Goal: Task Accomplishment & Management: Manage account settings

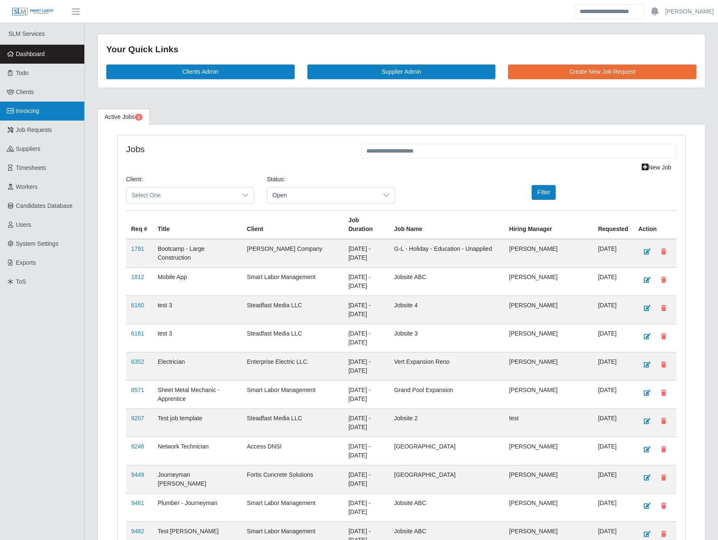
click at [36, 110] on span "Invoicing" at bounding box center [27, 111] width 23 height 7
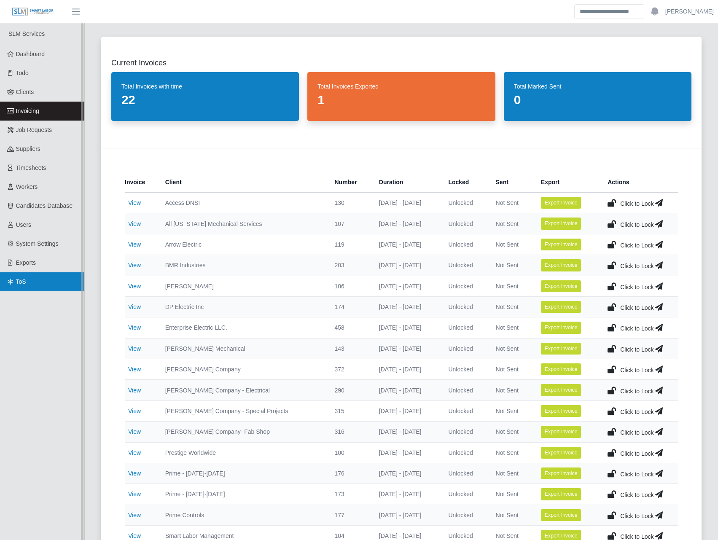
click at [33, 277] on link "ToS" at bounding box center [42, 281] width 84 height 19
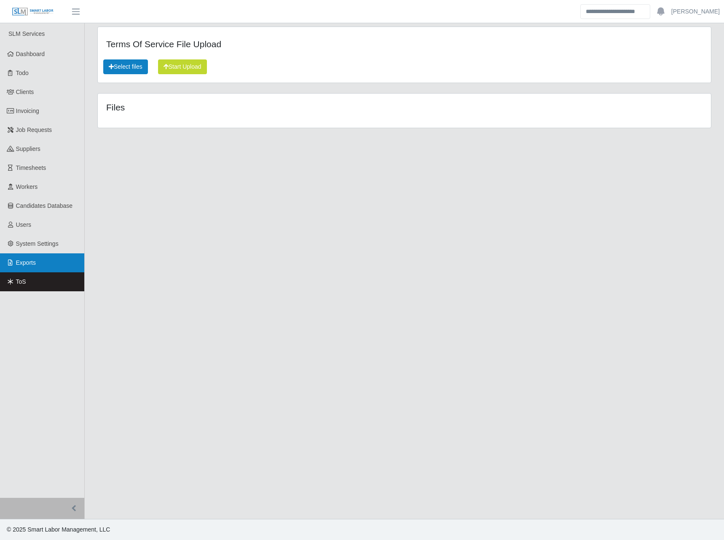
click at [20, 258] on link "Exports" at bounding box center [42, 262] width 84 height 19
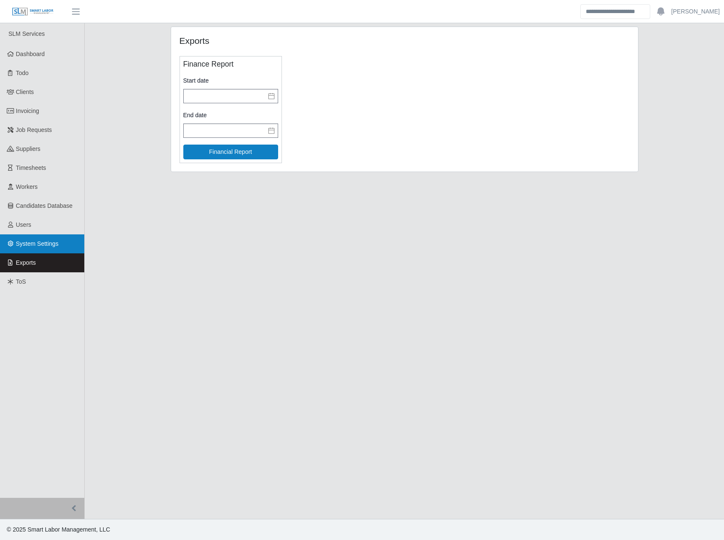
click at [26, 243] on span "System Settings" at bounding box center [37, 243] width 43 height 7
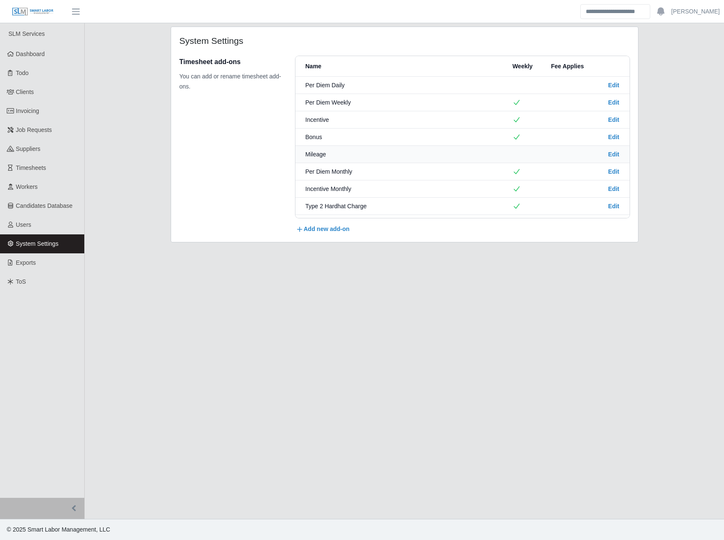
click at [611, 157] on button "Edit" at bounding box center [613, 154] width 11 height 8
click at [683, 191] on main "System Settings Timesheet add-ons You can add or rename timesheet add-ons. Name…" at bounding box center [405, 271] width 640 height 496
click at [202, 138] on div "Timesheet add-ons You can add or rename timesheet add-ons." at bounding box center [231, 145] width 102 height 178
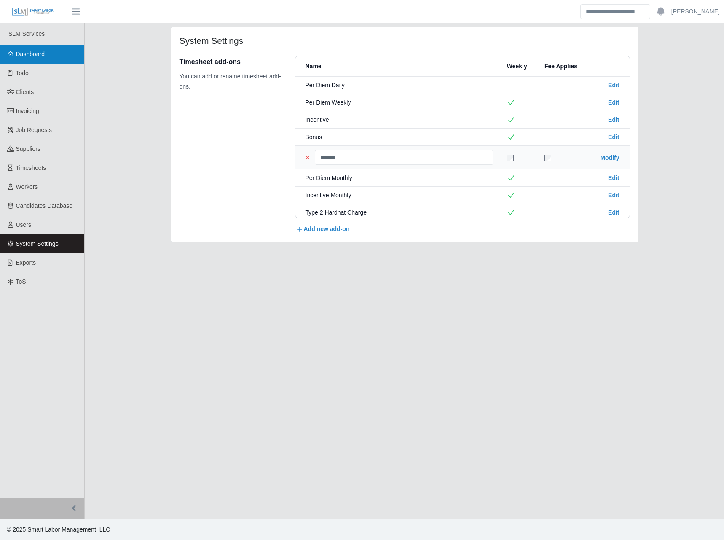
click at [32, 56] on span "Dashboard" at bounding box center [30, 54] width 29 height 7
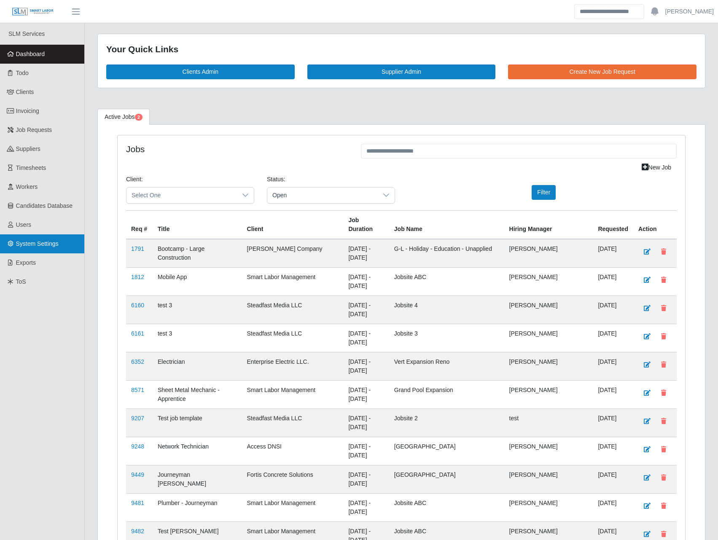
click at [49, 243] on span "System Settings" at bounding box center [37, 243] width 43 height 7
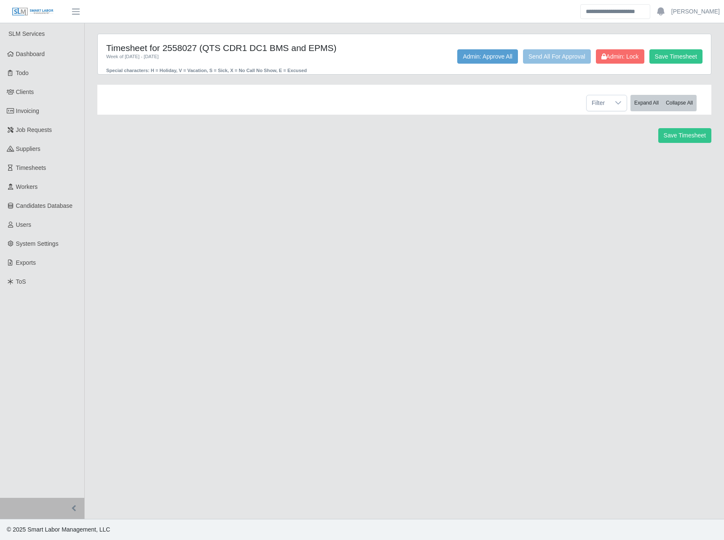
click at [185, 48] on h4 "Timesheet for 2558027 (QTS CDR1 DC1 BMS and EPMS)" at bounding box center [226, 48] width 241 height 11
click at [200, 230] on main "Timesheet for 2558027 (QTS CDR1 DC1 BMS and EPMS) Week of [DATE] - [DATE] Speci…" at bounding box center [405, 271] width 640 height 496
click at [174, 47] on h4 "Timesheet for 2558027 (QTS CDR1 DC1 BMS and EPMS)" at bounding box center [226, 48] width 241 height 11
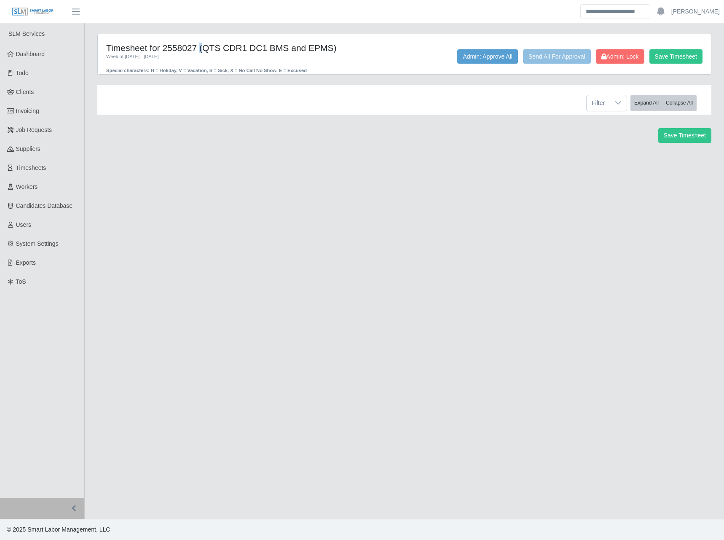
copy h4 "2558027"
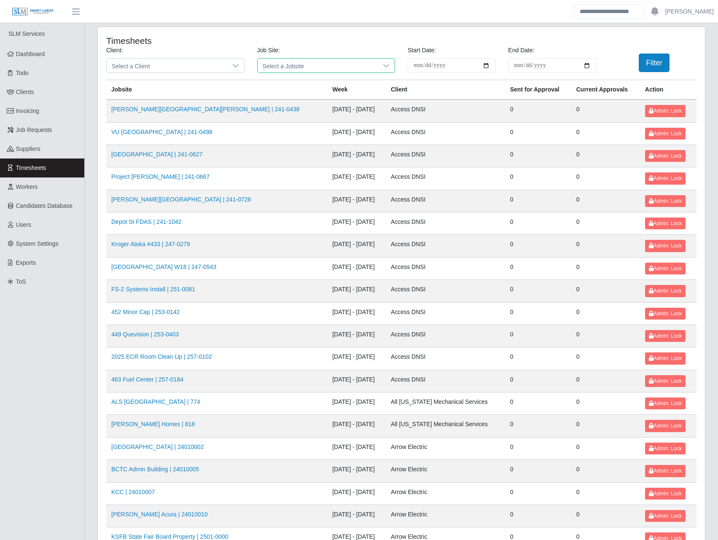
click at [312, 66] on span "Select a Jobsite" at bounding box center [318, 66] width 121 height 14
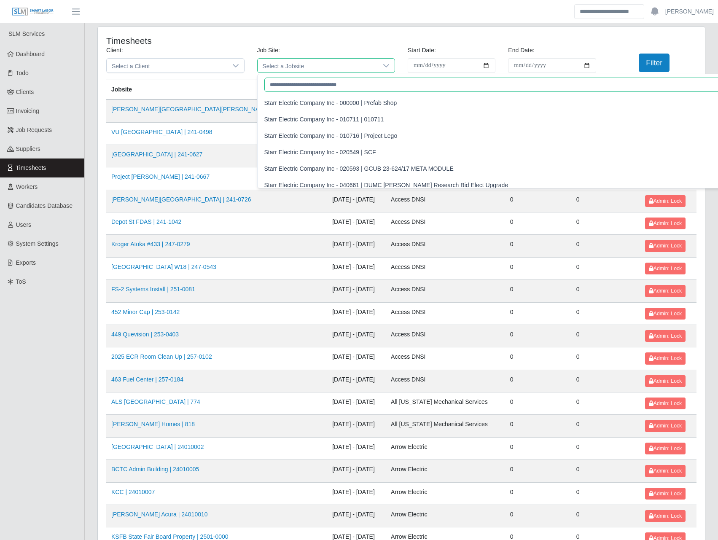
click at [290, 87] on input "text" at bounding box center [505, 85] width 483 height 14
paste input "*******"
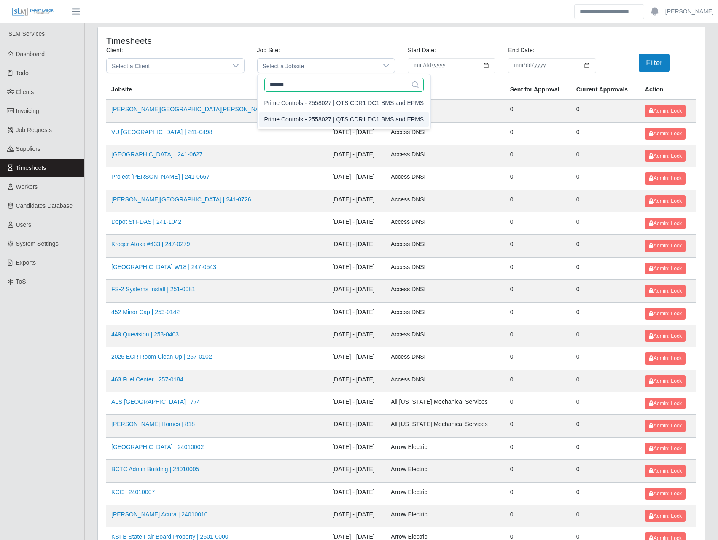
type input "*******"
click at [412, 83] on icon at bounding box center [415, 84] width 7 height 7
click at [652, 60] on button "Filter" at bounding box center [654, 63] width 31 height 19
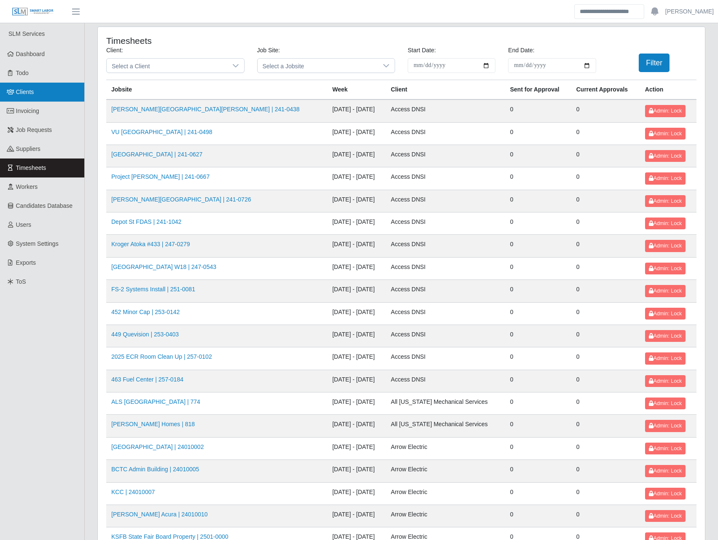
click at [34, 93] on link "Clients" at bounding box center [42, 92] width 84 height 19
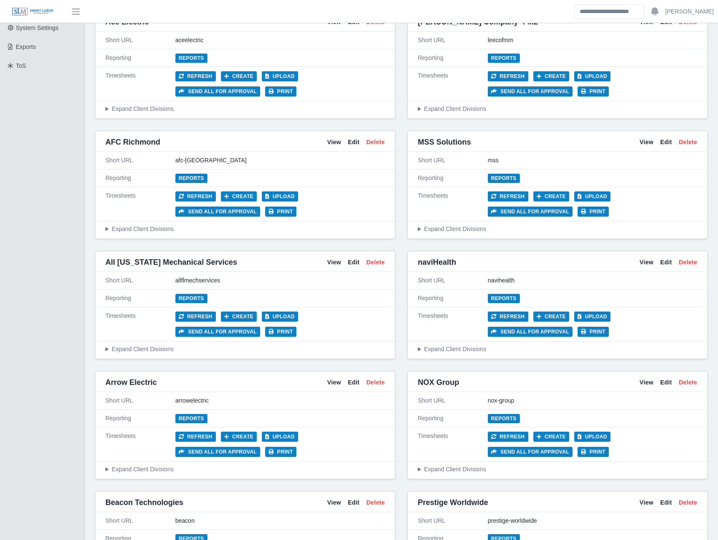
scroll to position [295, 0]
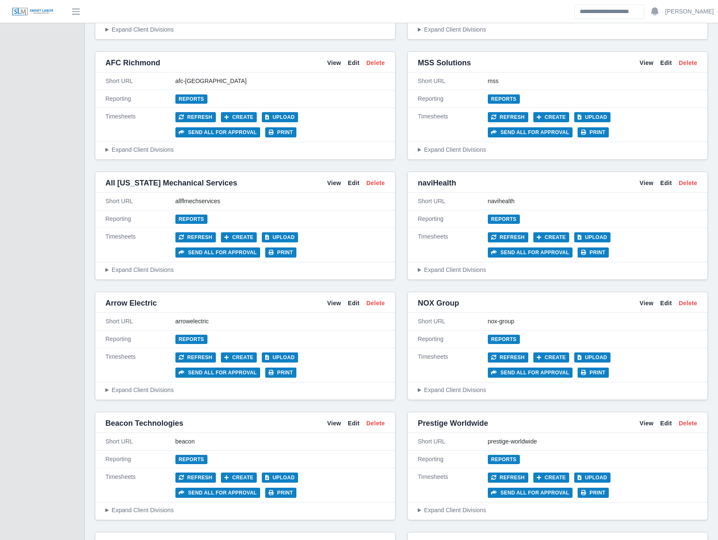
click at [645, 539] on link "View" at bounding box center [647, 543] width 14 height 9
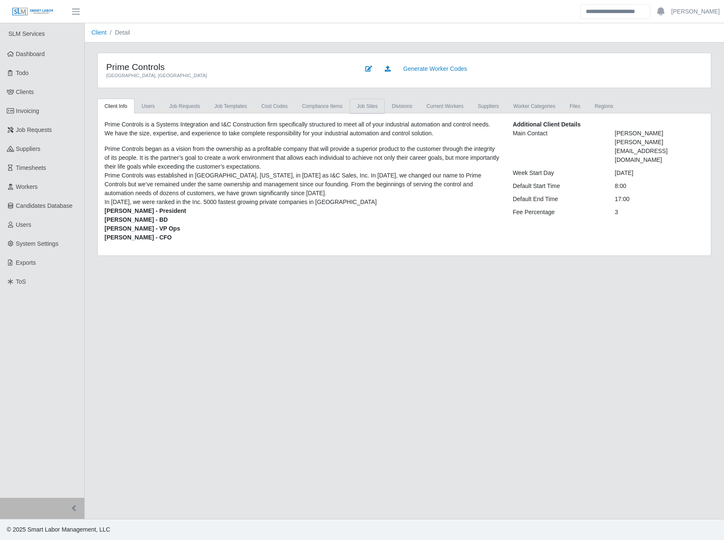
click at [362, 106] on link "job sites" at bounding box center [367, 106] width 35 height 15
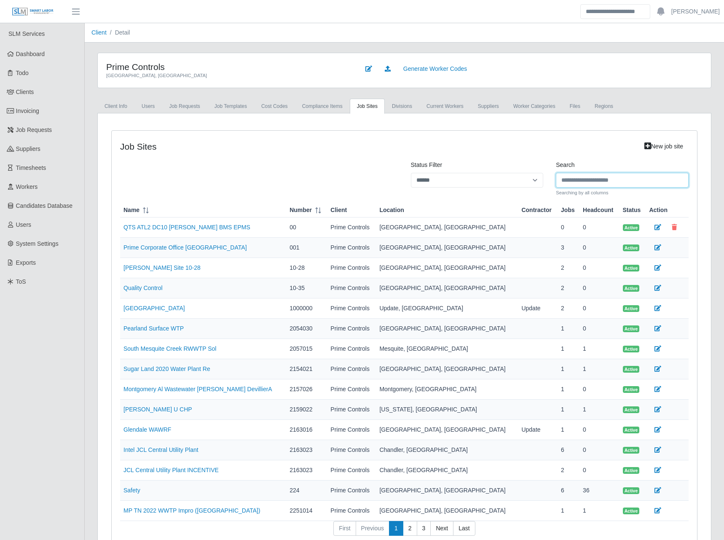
drag, startPoint x: 579, startPoint y: 175, endPoint x: 576, endPoint y: 180, distance: 6.4
click at [579, 175] on input "Search" at bounding box center [622, 180] width 133 height 15
drag, startPoint x: 576, startPoint y: 180, endPoint x: 572, endPoint y: 185, distance: 5.4
click at [575, 180] on input "Search" at bounding box center [616, 180] width 131 height 15
paste input "*******"
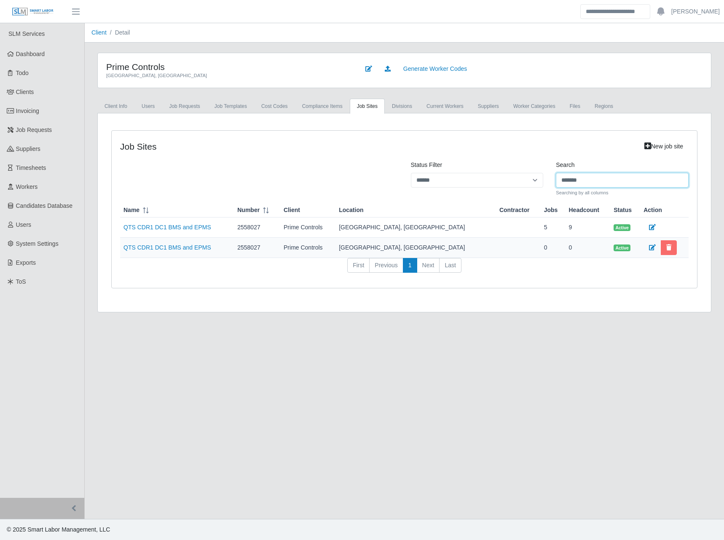
type input "*******"
click at [667, 245] on icon at bounding box center [669, 248] width 5 height 6
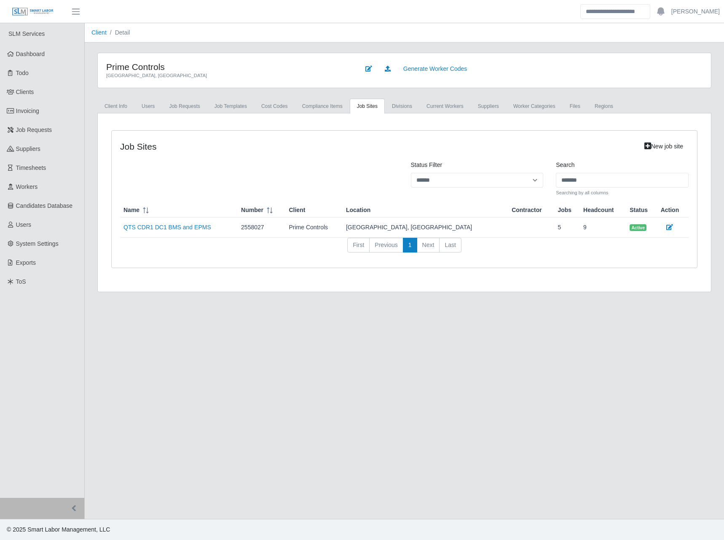
click at [309, 390] on main "Client Detail Prime Controls Lewisville, TX Generate Worker Codes Client Info U…" at bounding box center [405, 271] width 640 height 496
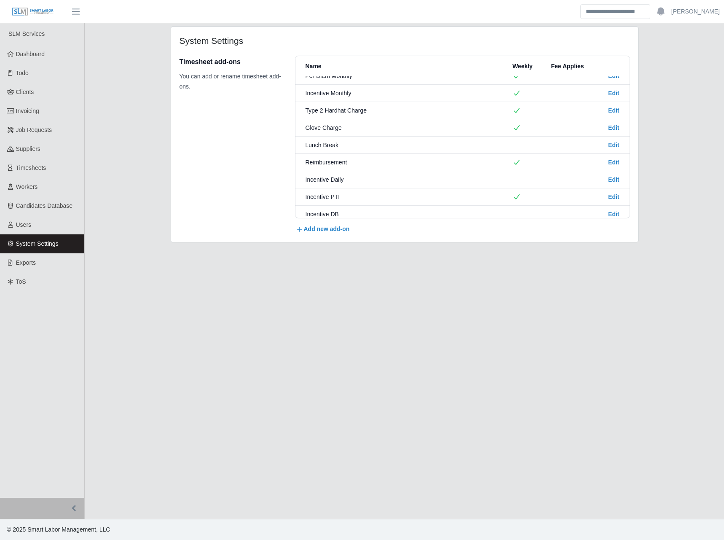
scroll to position [95, 0]
click at [608, 108] on button "Edit" at bounding box center [613, 111] width 11 height 8
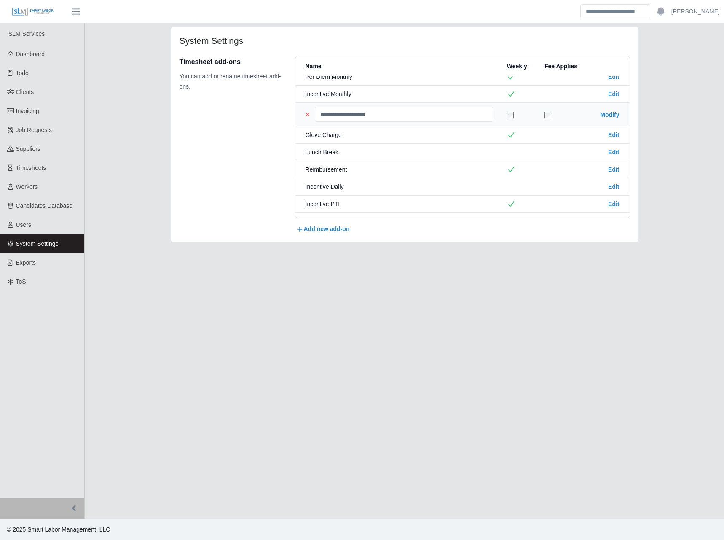
click at [324, 228] on div "Add new add-on" at bounding box center [463, 229] width 334 height 9
click at [196, 132] on div "Timesheet add-ons You can add or rename timesheet add-ons." at bounding box center [231, 145] width 102 height 178
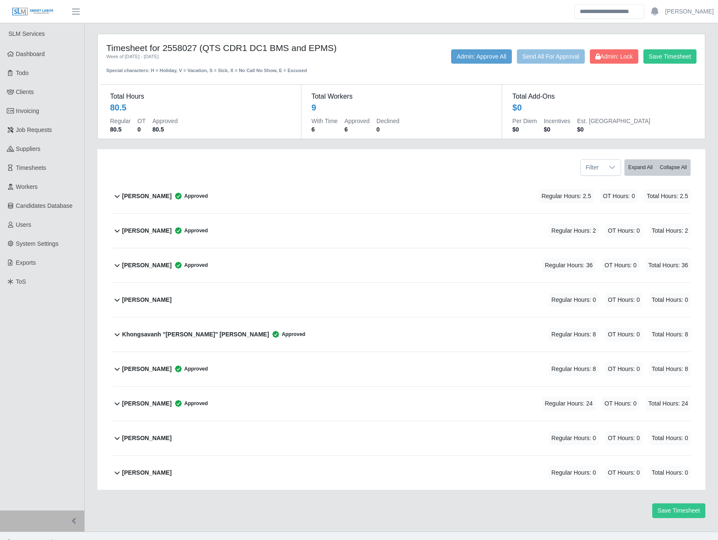
click at [119, 261] on icon at bounding box center [117, 265] width 10 height 10
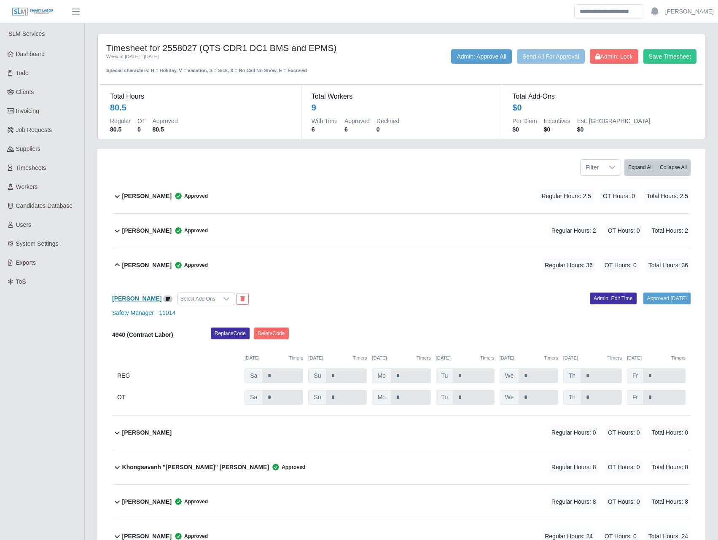
click at [135, 298] on b "Debra Rodriguez" at bounding box center [136, 298] width 49 height 7
click at [134, 225] on div "David Diaz Approved" at bounding box center [165, 231] width 86 height 14
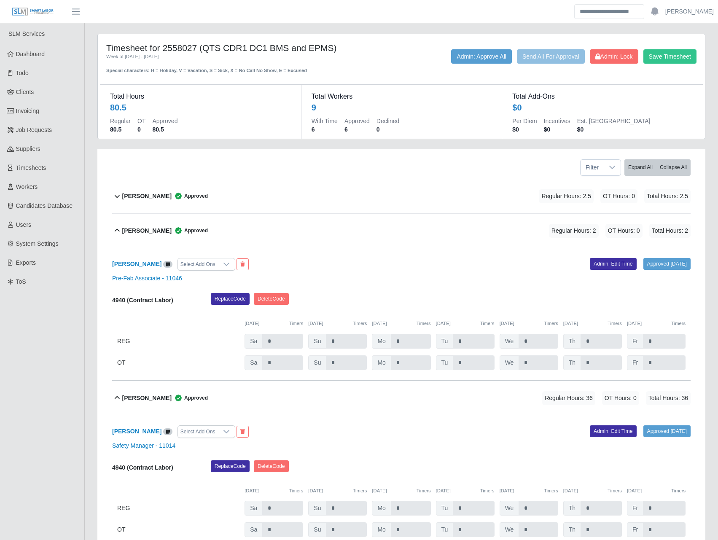
click at [134, 225] on div "David Diaz Approved" at bounding box center [165, 231] width 86 height 14
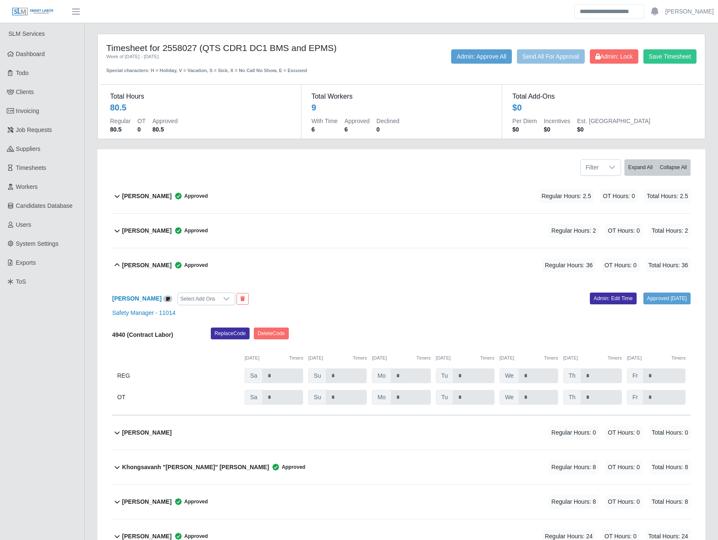
click at [140, 227] on b "David Diaz" at bounding box center [146, 230] width 49 height 9
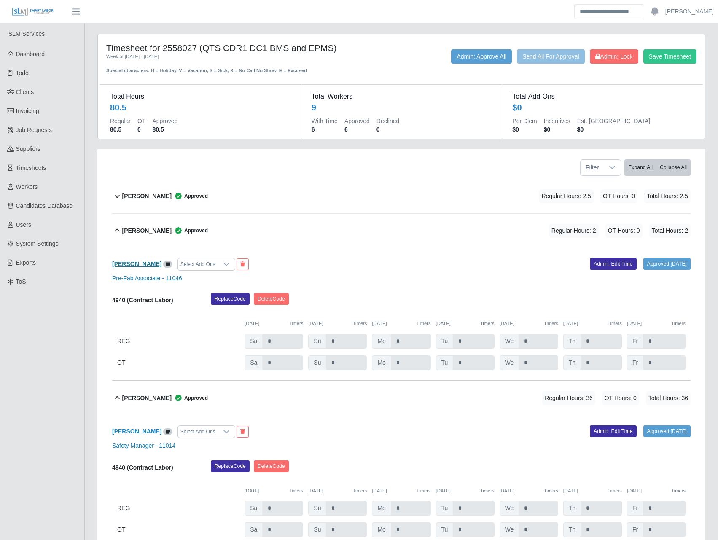
click at [127, 262] on b "David Diaz" at bounding box center [136, 264] width 49 height 7
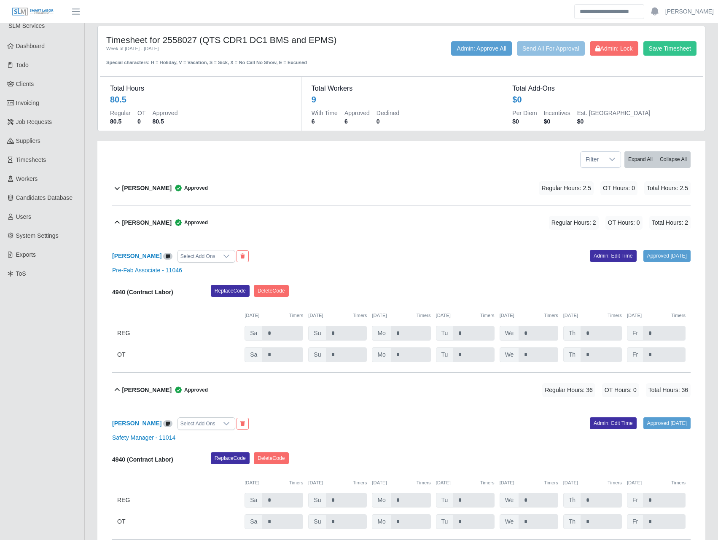
scroll to position [279, 0]
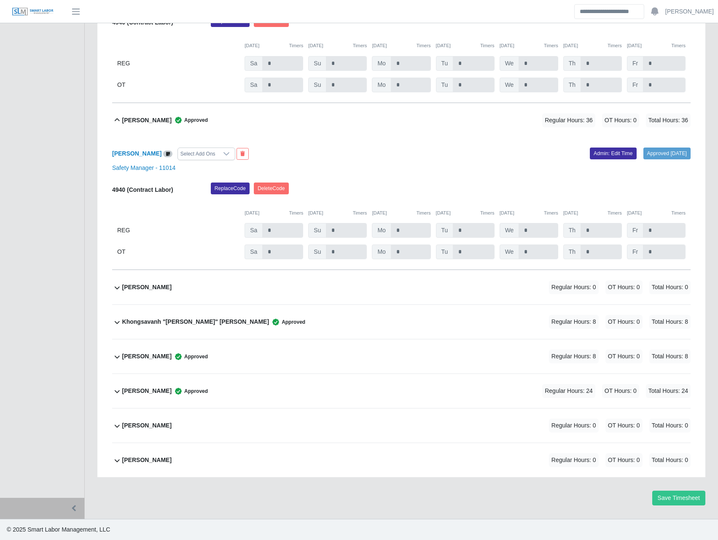
click at [168, 328] on div "Khongsavanh "Sandy" Douangsavanh Approved" at bounding box center [213, 322] width 183 height 14
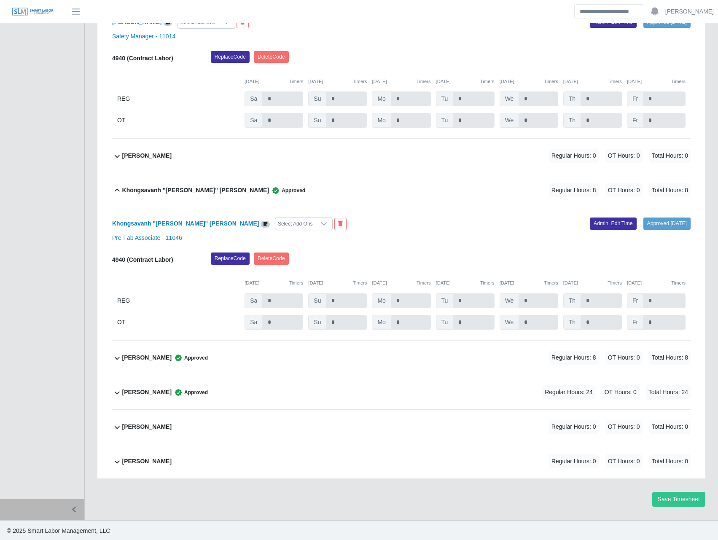
scroll to position [411, 0]
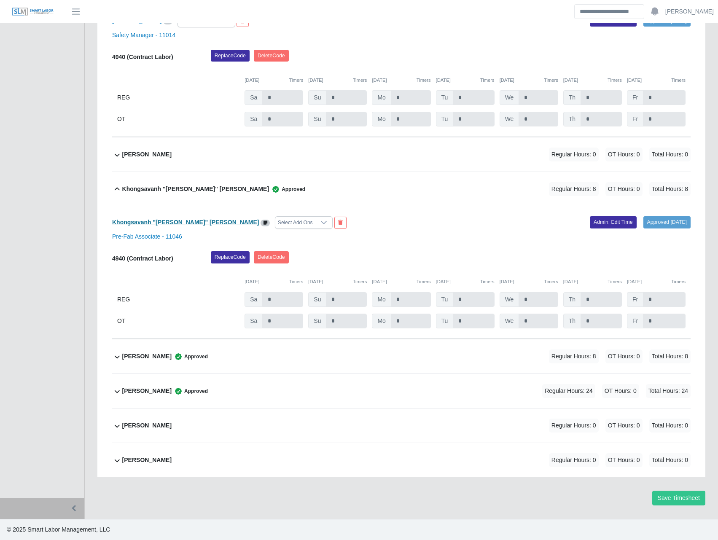
click at [167, 222] on b "Khongsavanh "Sandy" Douangsavanh" at bounding box center [185, 222] width 147 height 7
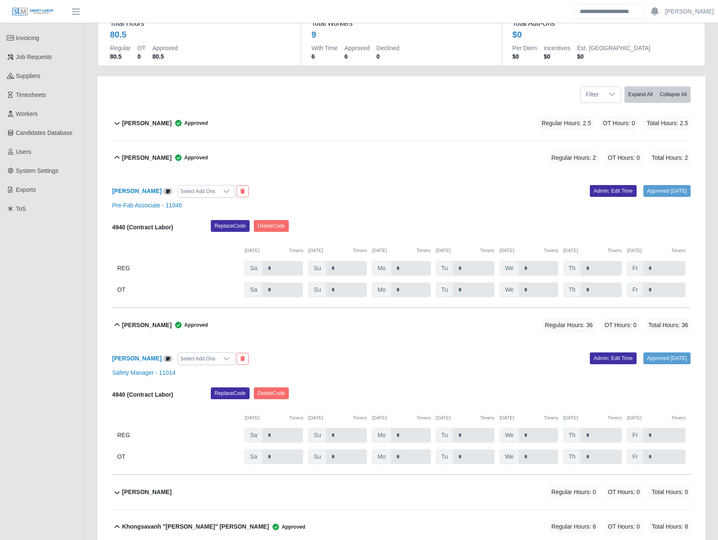
scroll to position [18, 0]
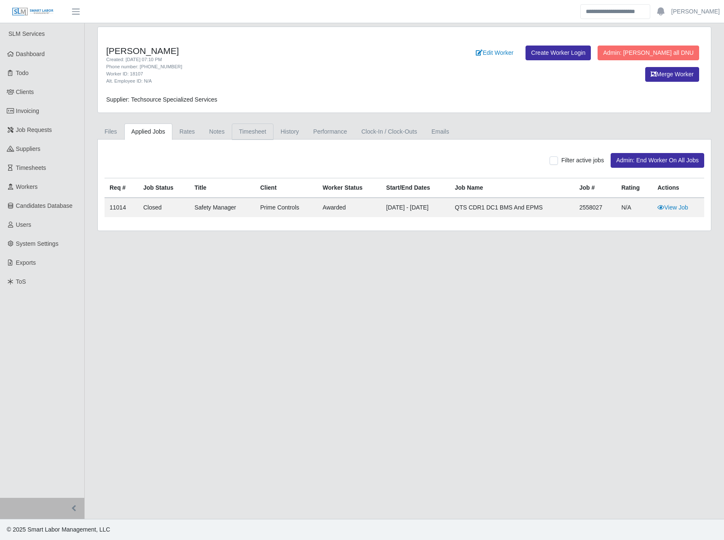
click at [245, 135] on link "Timesheet" at bounding box center [253, 132] width 42 height 16
click at [285, 132] on link "History" at bounding box center [290, 132] width 33 height 16
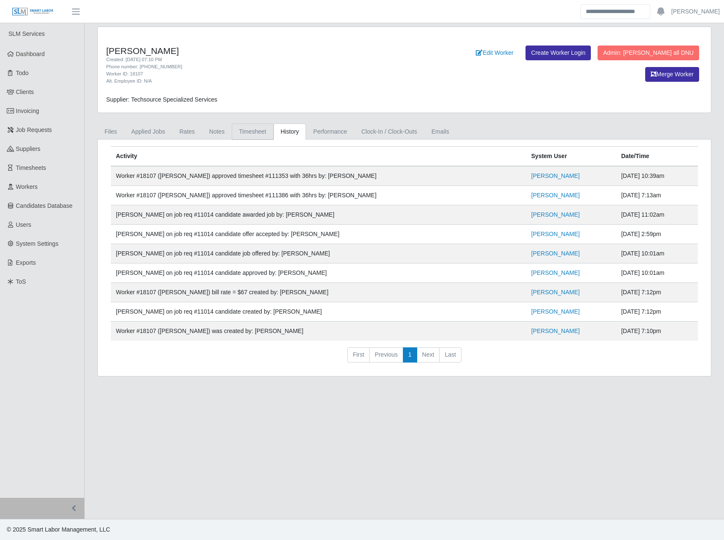
click at [252, 133] on link "Timesheet" at bounding box center [253, 132] width 42 height 16
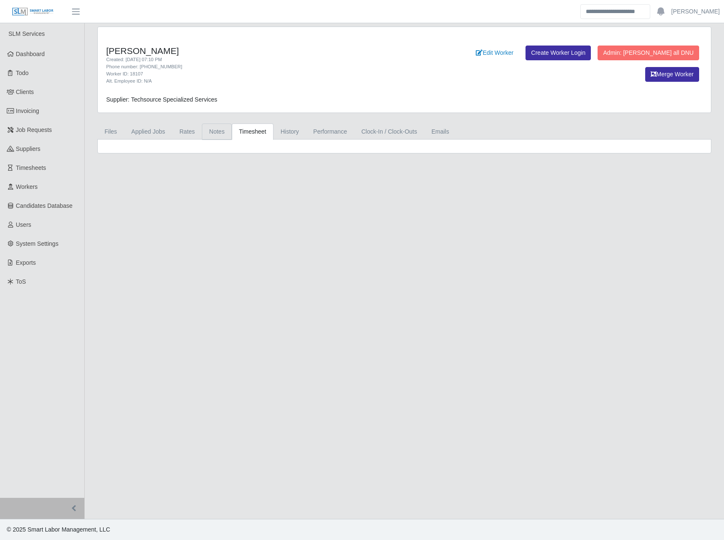
click at [219, 136] on link "Notes" at bounding box center [217, 132] width 30 height 16
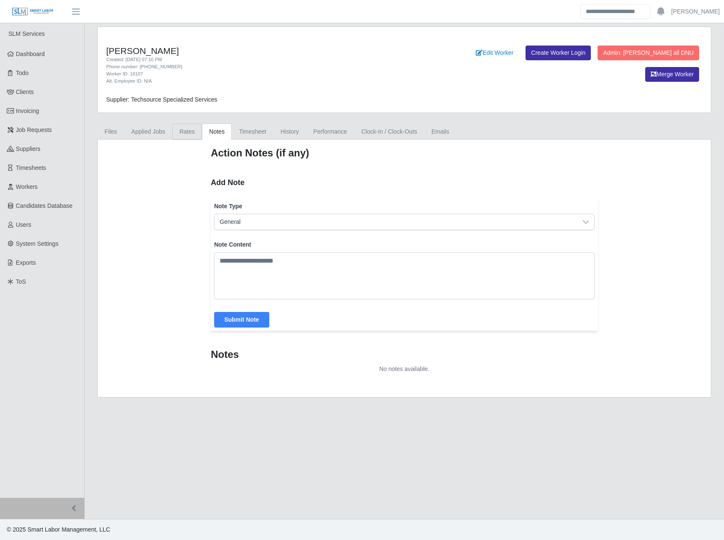
click at [191, 131] on link "Rates" at bounding box center [187, 132] width 30 height 16
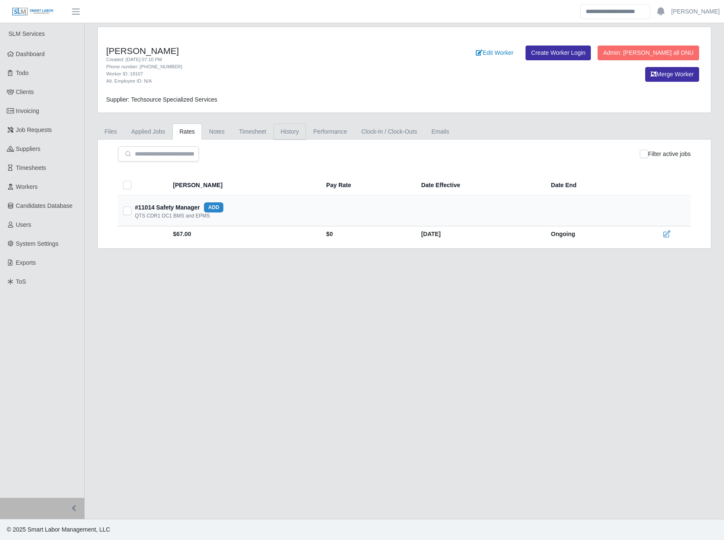
click at [282, 134] on link "History" at bounding box center [290, 132] width 33 height 16
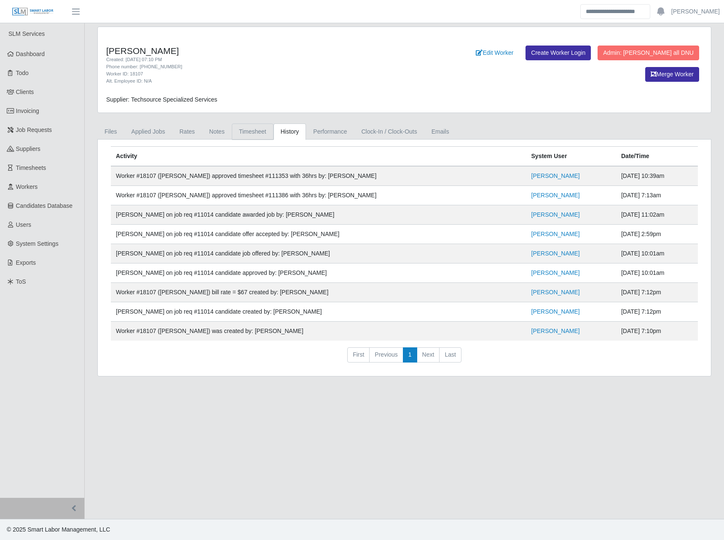
click at [250, 132] on link "Timesheet" at bounding box center [253, 132] width 42 height 16
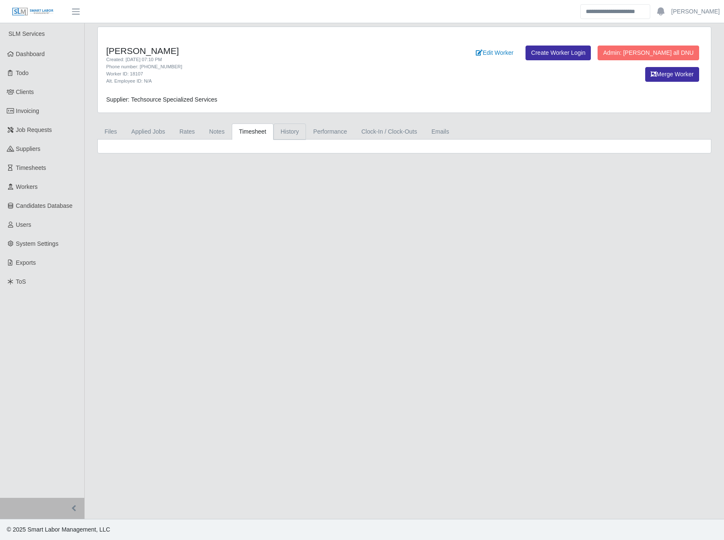
click at [284, 132] on link "History" at bounding box center [290, 132] width 33 height 16
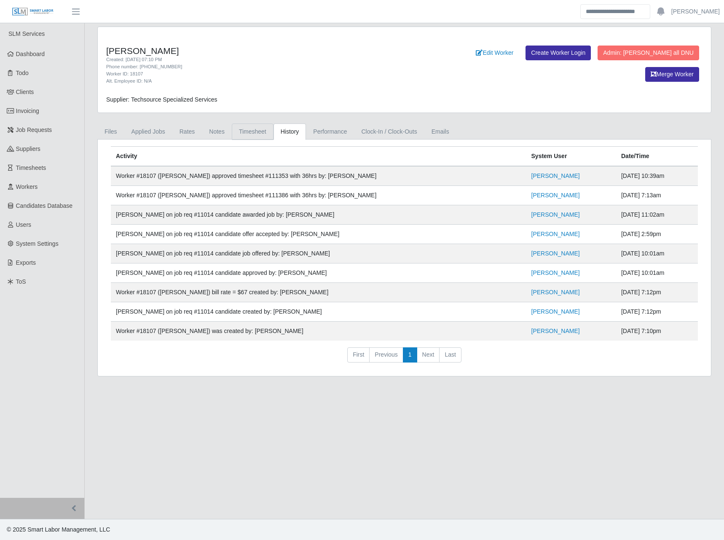
click at [241, 127] on link "Timesheet" at bounding box center [253, 132] width 42 height 16
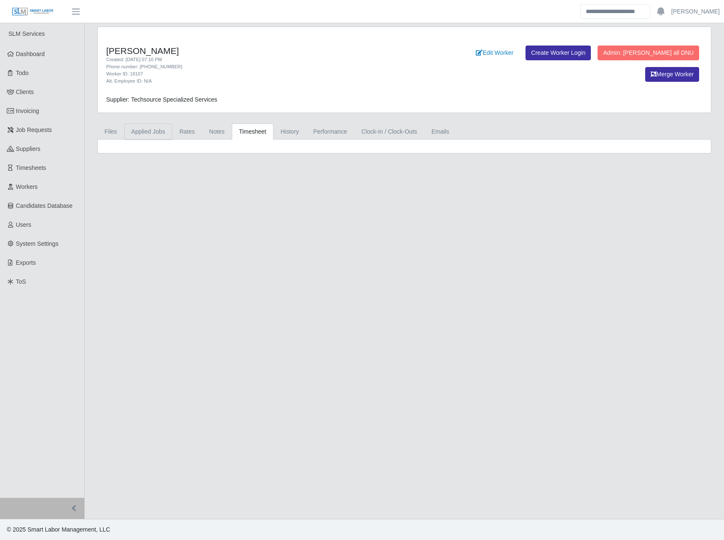
click at [157, 137] on link "Applied Jobs" at bounding box center [148, 132] width 48 height 16
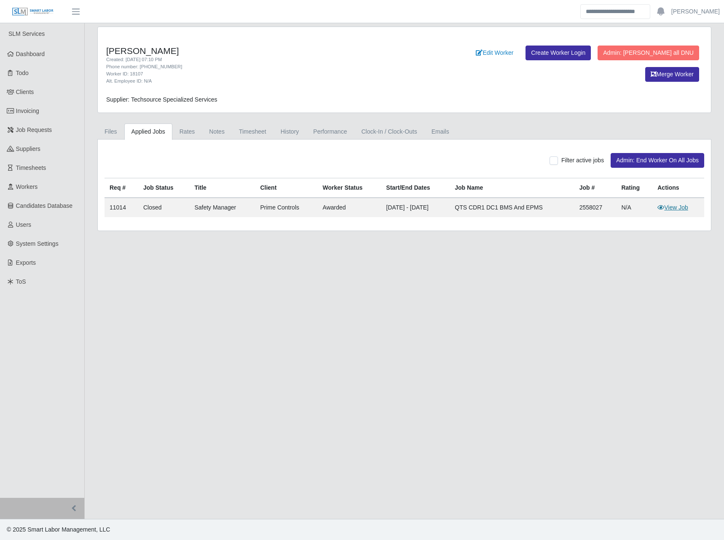
click at [673, 206] on link "View Job" at bounding box center [673, 207] width 31 height 7
click at [250, 131] on link "Timesheet" at bounding box center [253, 132] width 42 height 16
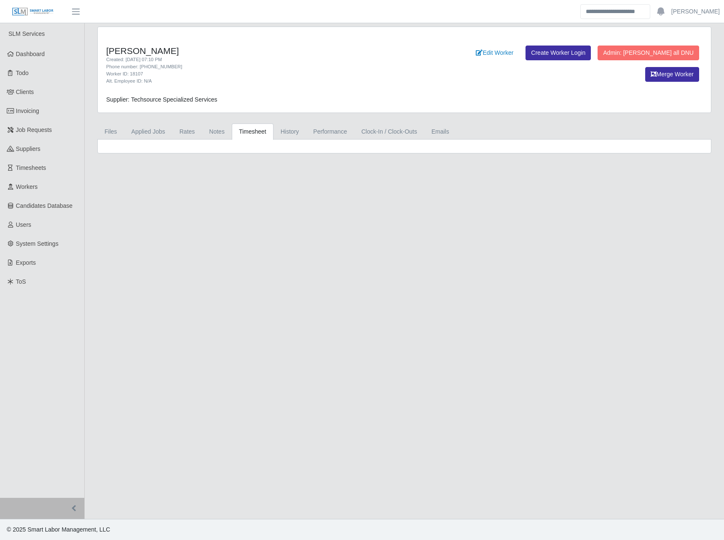
click at [207, 352] on main "[PERSON_NAME] Created: [DATE] 07:10 PM Phone number: [PHONE_NUMBER] Worker ID: …" at bounding box center [405, 271] width 640 height 496
click at [285, 129] on link "History" at bounding box center [290, 132] width 33 height 16
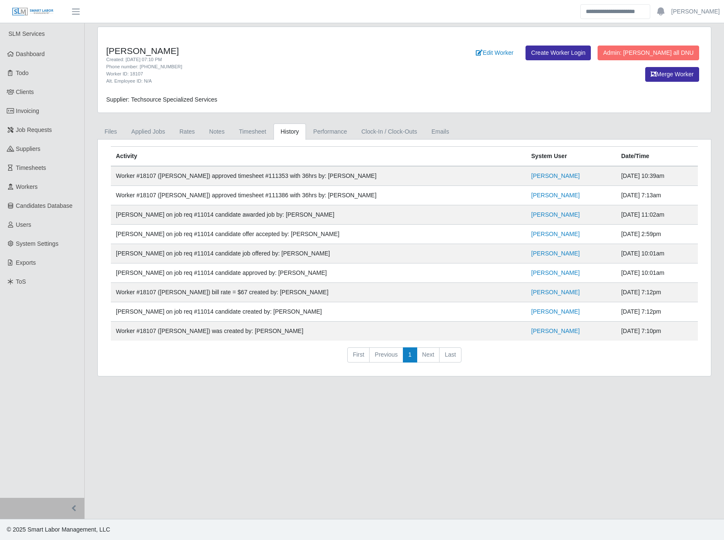
click at [278, 32] on div "Debra Rodriguez Created: 08/21/2025 07:10 PM Phone number: 346-582-6683 Worker …" at bounding box center [404, 70] width 613 height 86
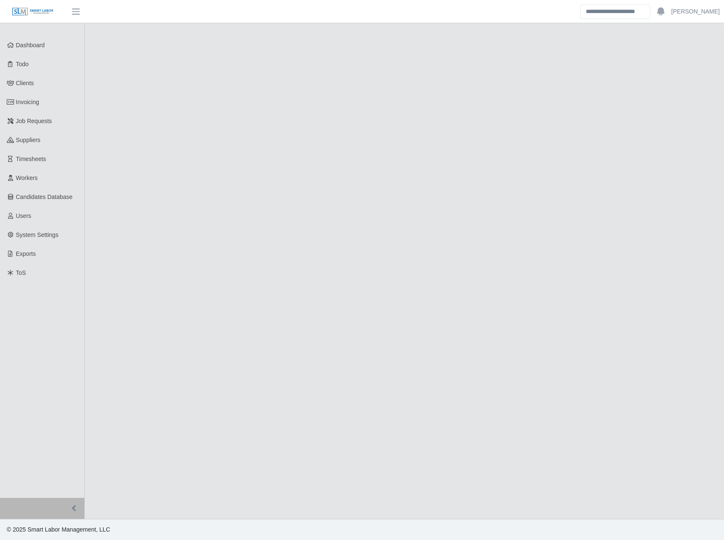
select select "******"
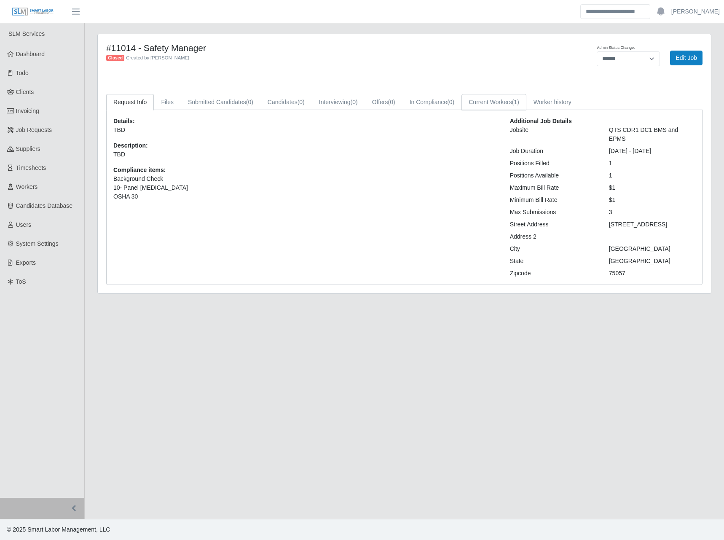
click at [506, 95] on link "Current Workers (1)" at bounding box center [494, 102] width 65 height 16
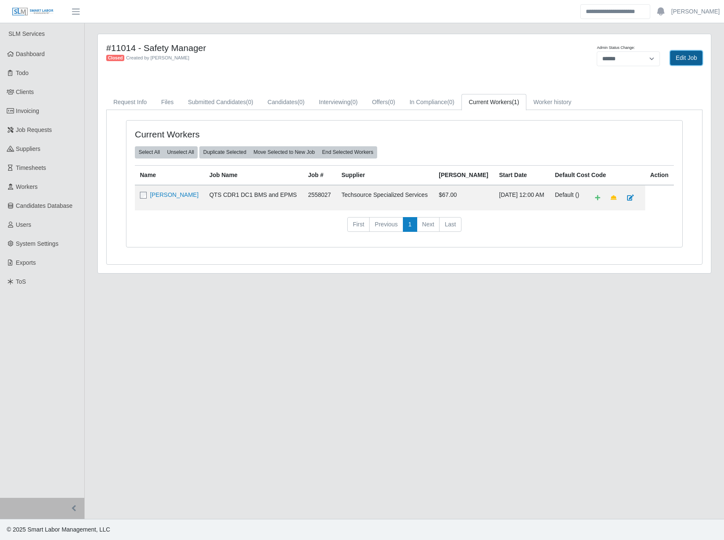
click at [690, 56] on link "Edit Job" at bounding box center [686, 58] width 32 height 15
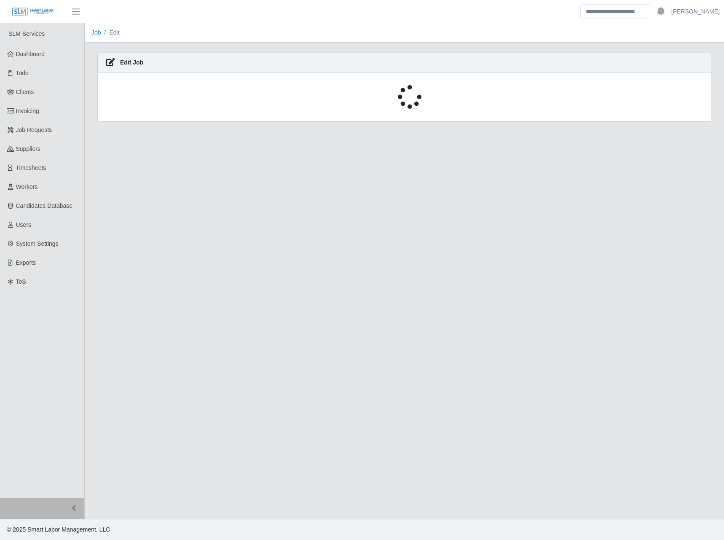
select select "******"
select select "****"
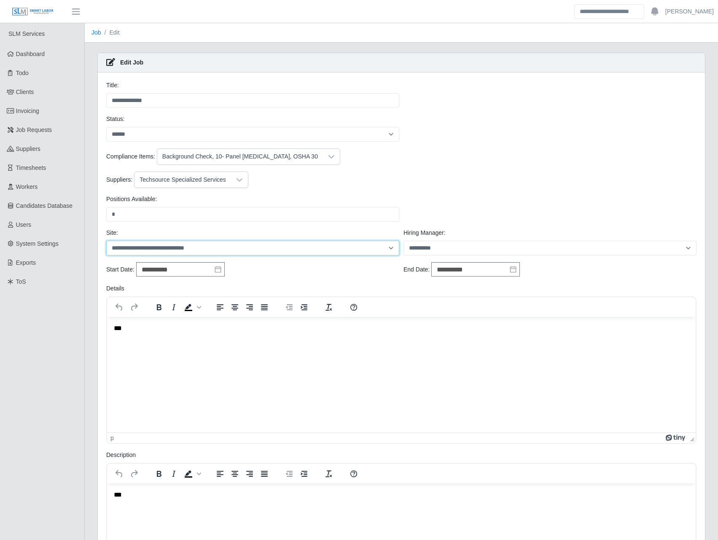
click at [276, 253] on select "**********" at bounding box center [252, 248] width 293 height 15
click at [266, 252] on select "**********" at bounding box center [252, 248] width 293 height 15
click at [266, 248] on select "**********" at bounding box center [252, 248] width 293 height 15
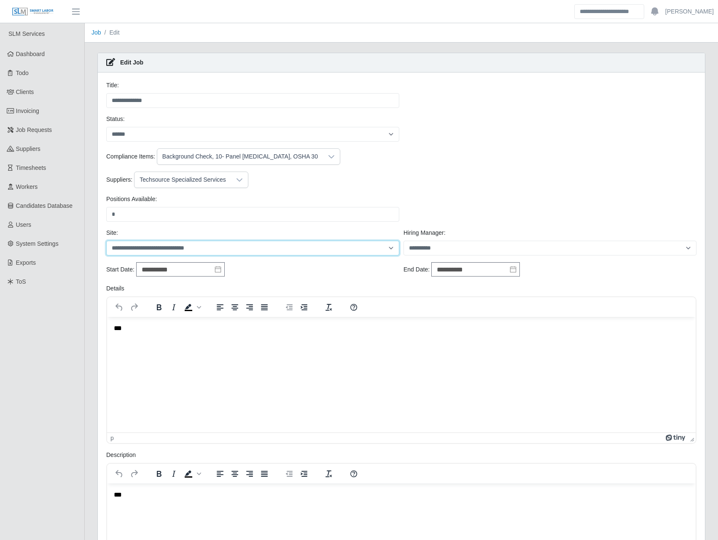
click at [106, 241] on select "**********" at bounding box center [252, 248] width 293 height 15
click at [266, 249] on select "**********" at bounding box center [252, 248] width 293 height 15
select select "****"
click at [106, 241] on select "**********" at bounding box center [252, 248] width 293 height 15
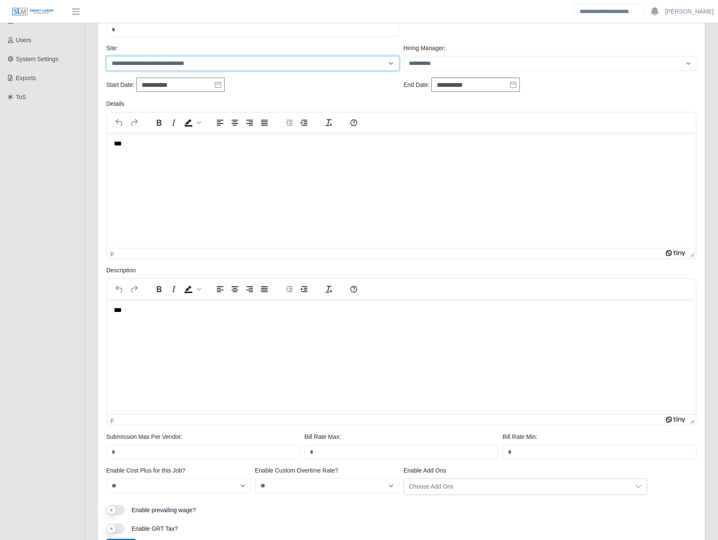
scroll to position [245, 0]
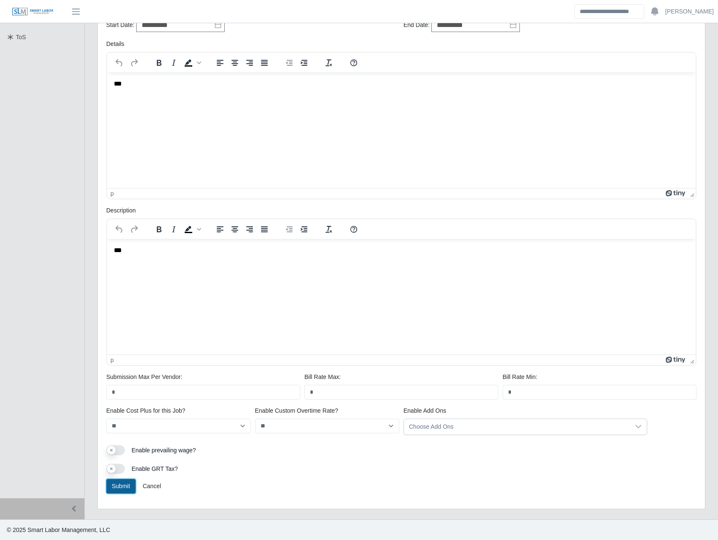
click at [119, 488] on button "Submit" at bounding box center [121, 486] width 30 height 15
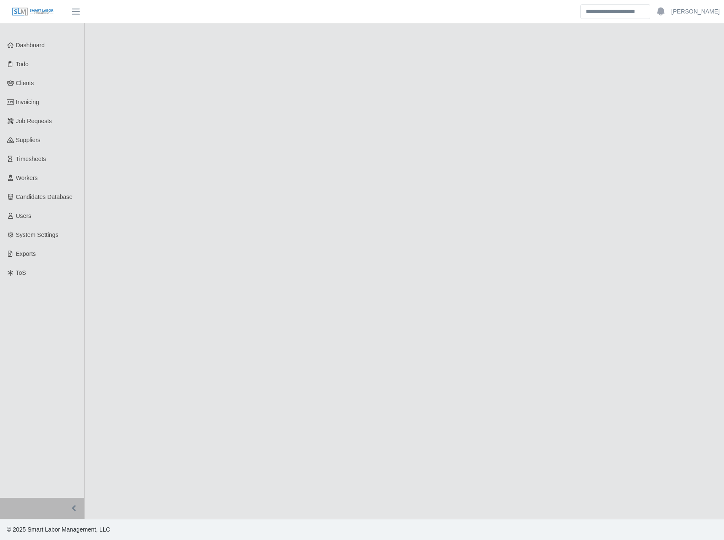
select select "******"
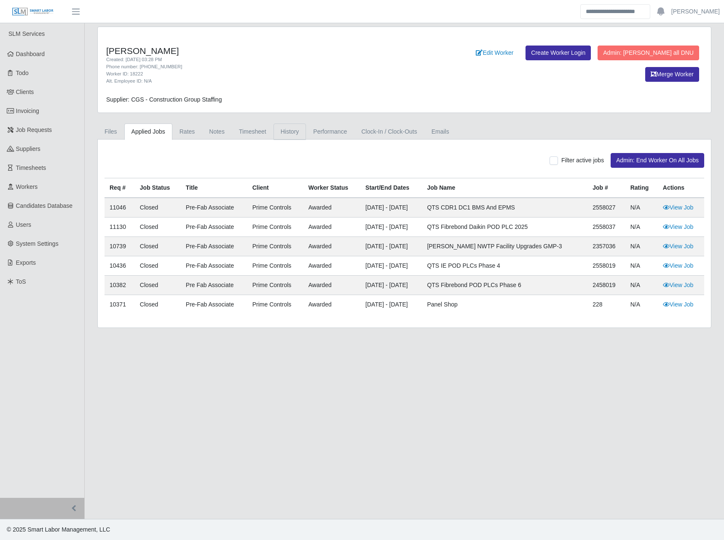
click at [292, 133] on link "History" at bounding box center [290, 132] width 33 height 16
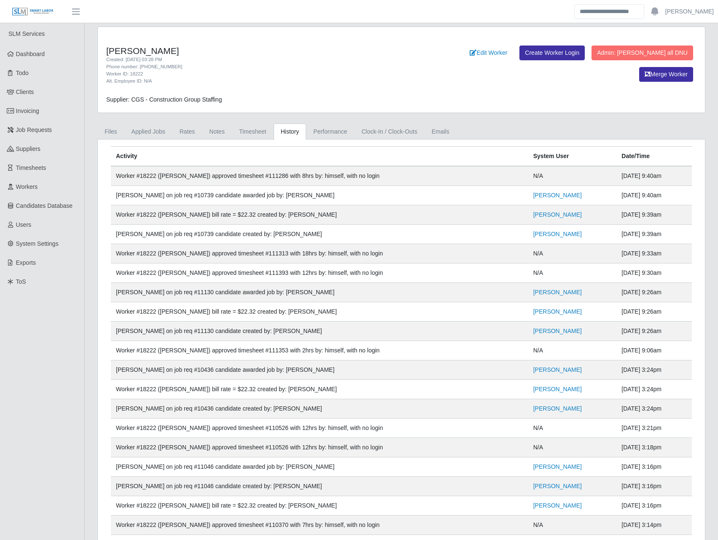
click at [255, 175] on td "Worker #18222 ([PERSON_NAME]) approved timesheet #111286 with 8hrs by: himself,…" at bounding box center [319, 176] width 417 height 20
copy td "111286"
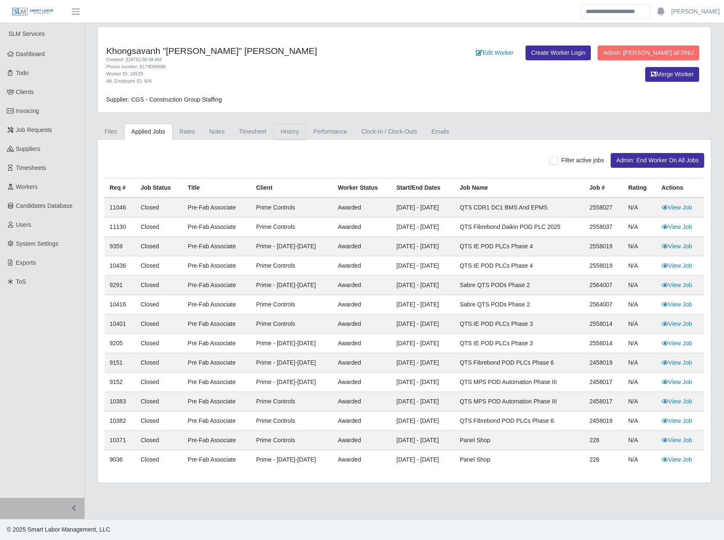
click at [287, 134] on link "History" at bounding box center [290, 132] width 33 height 16
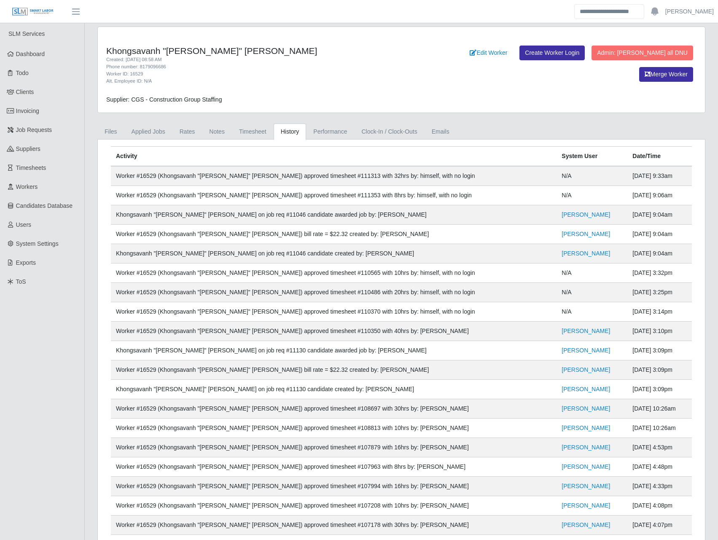
click at [332, 193] on td "Worker #16529 (Khongsavanh "[PERSON_NAME]" [PERSON_NAME]) approved timesheet #1…" at bounding box center [334, 195] width 446 height 19
copy td "111353"
click at [311, 35] on div "Khongsavanh "[PERSON_NAME]" [PERSON_NAME] Created: [DATE] 08:58 AM Phone number…" at bounding box center [401, 70] width 607 height 86
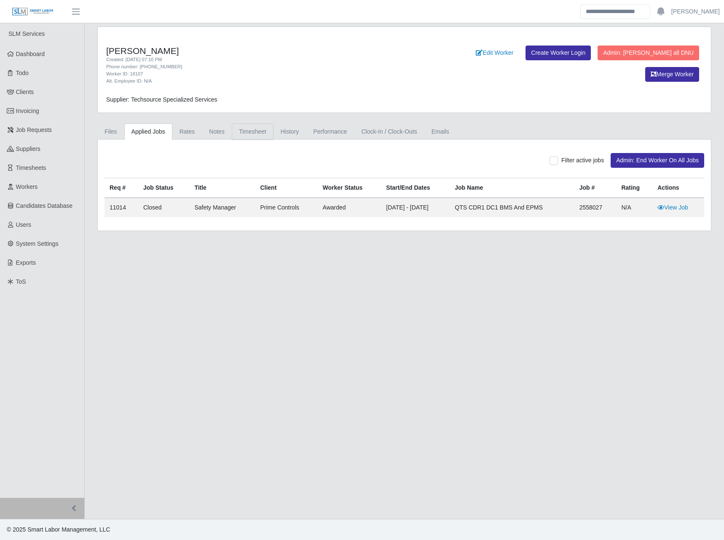
click at [243, 132] on link "Timesheet" at bounding box center [253, 132] width 42 height 16
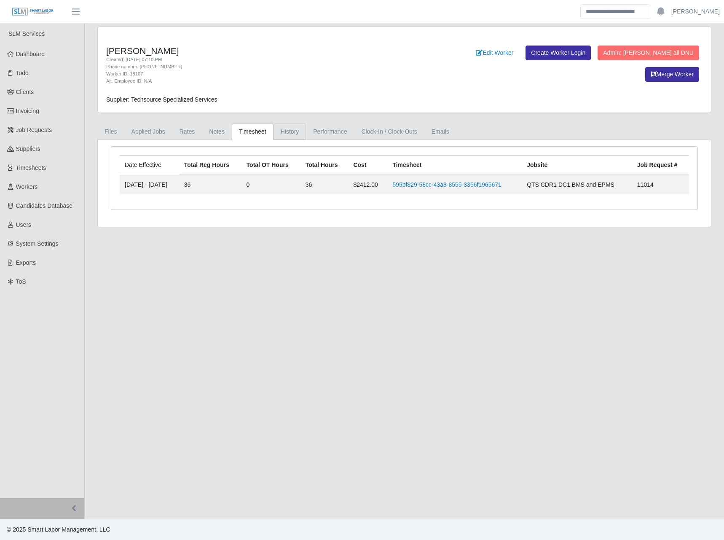
click at [285, 129] on link "History" at bounding box center [290, 132] width 33 height 16
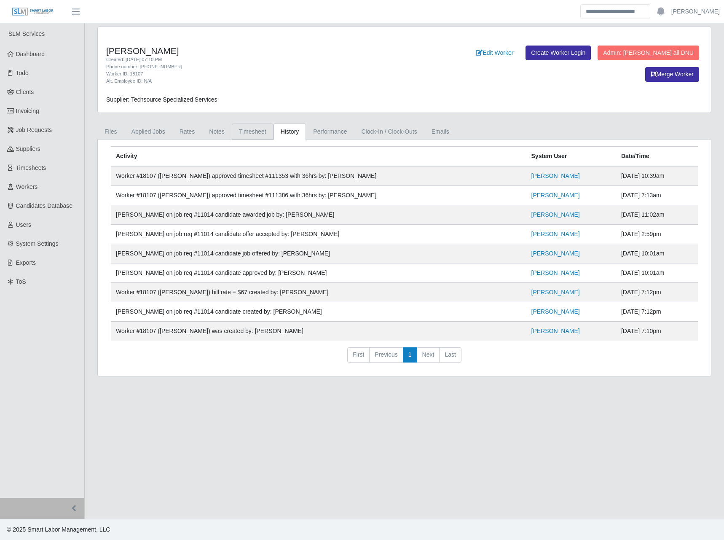
click at [258, 126] on link "Timesheet" at bounding box center [253, 132] width 42 height 16
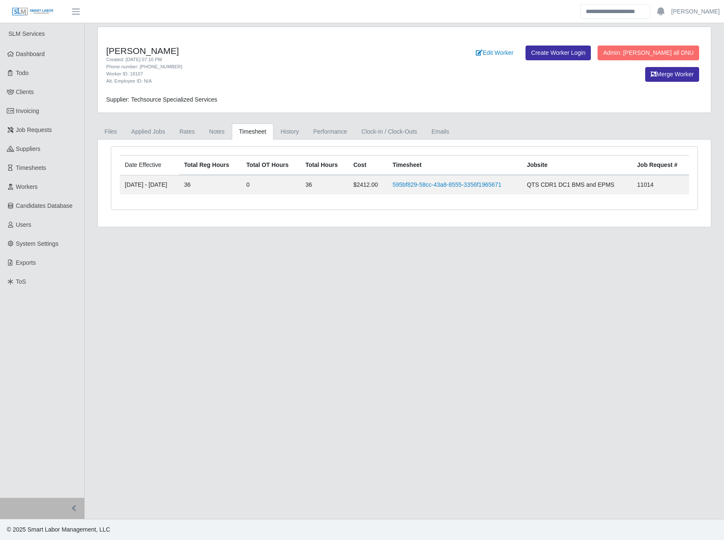
click at [566, 456] on main "[PERSON_NAME] Created: [DATE] 07:10 PM Phone number: [PHONE_NUMBER] Worker ID: …" at bounding box center [405, 271] width 640 height 496
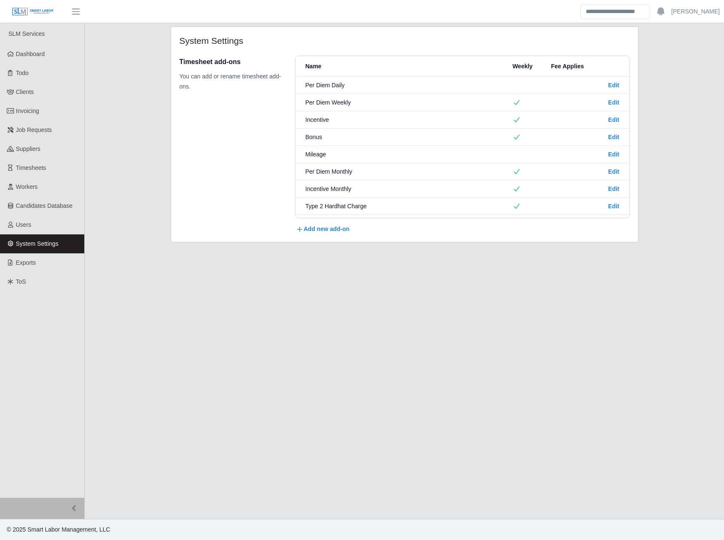
click at [333, 229] on div "Add new add-on" at bounding box center [463, 229] width 334 height 9
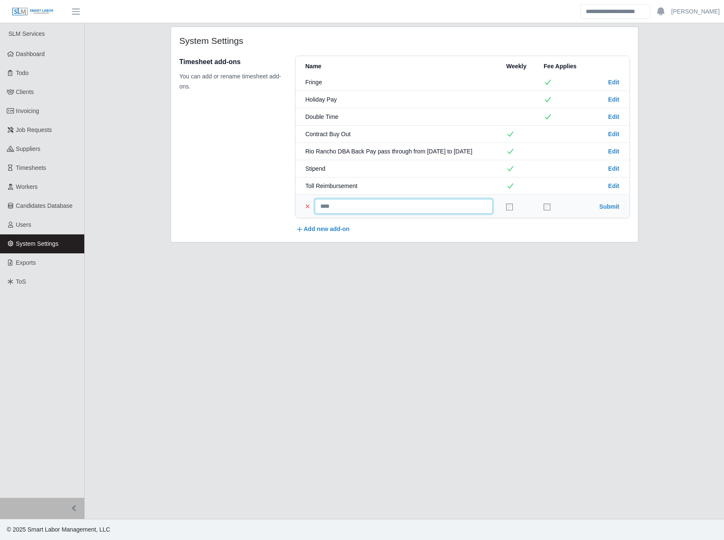
drag, startPoint x: 334, startPoint y: 210, endPoint x: 337, endPoint y: 207, distance: 4.5
click at [336, 207] on input "text" at bounding box center [404, 206] width 178 height 15
type input "**********"
click at [600, 206] on button "Submit" at bounding box center [610, 206] width 20 height 8
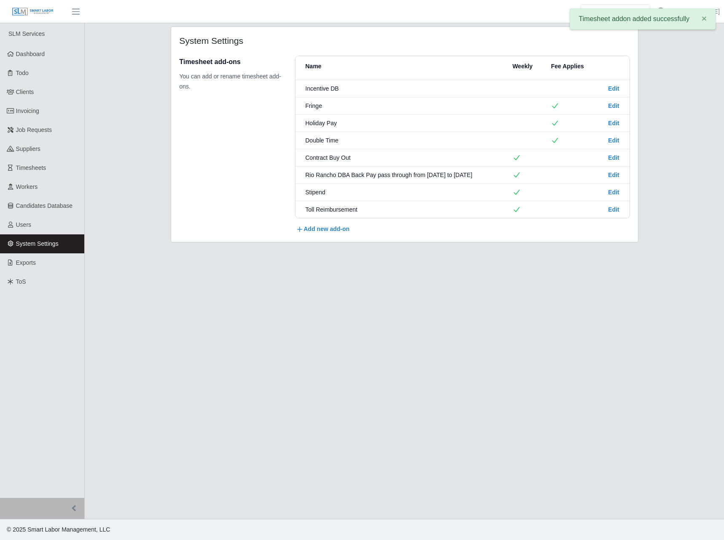
scroll to position [239, 0]
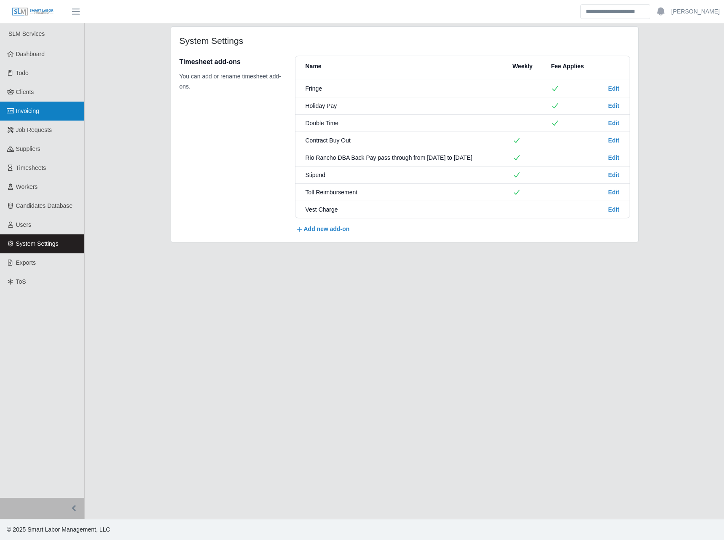
click at [30, 110] on span "Invoicing" at bounding box center [27, 111] width 23 height 7
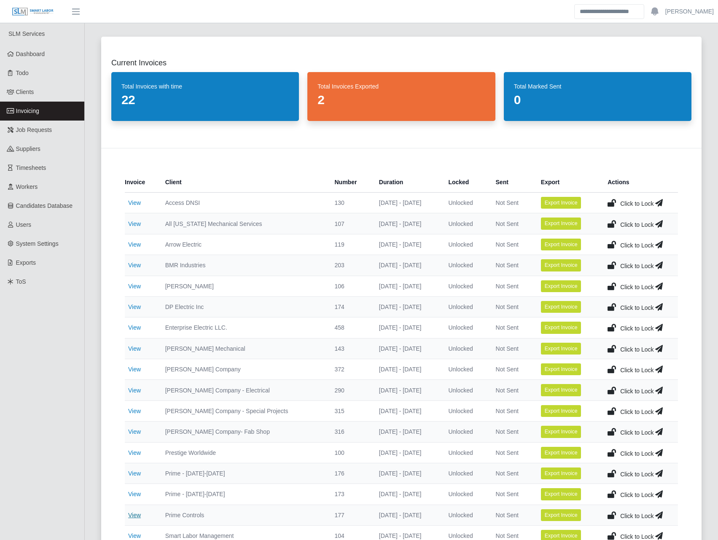
click at [140, 516] on link "View" at bounding box center [134, 515] width 13 height 7
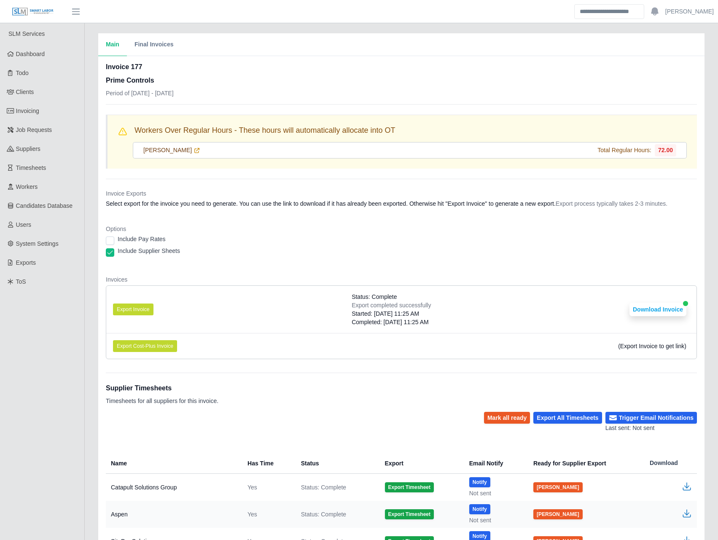
click at [323, 210] on div "Invoice Exports Select export for the invoice you need to generate. You can use…" at bounding box center [401, 200] width 591 height 22
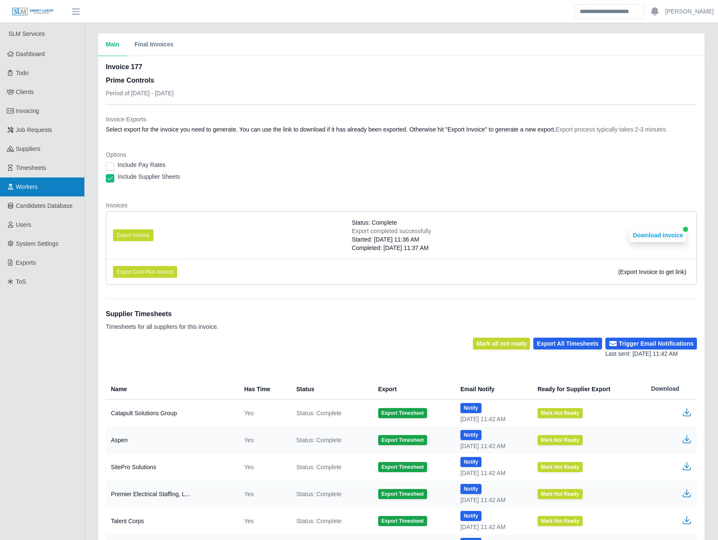
click at [35, 190] on span "Workers" at bounding box center [27, 186] width 22 height 7
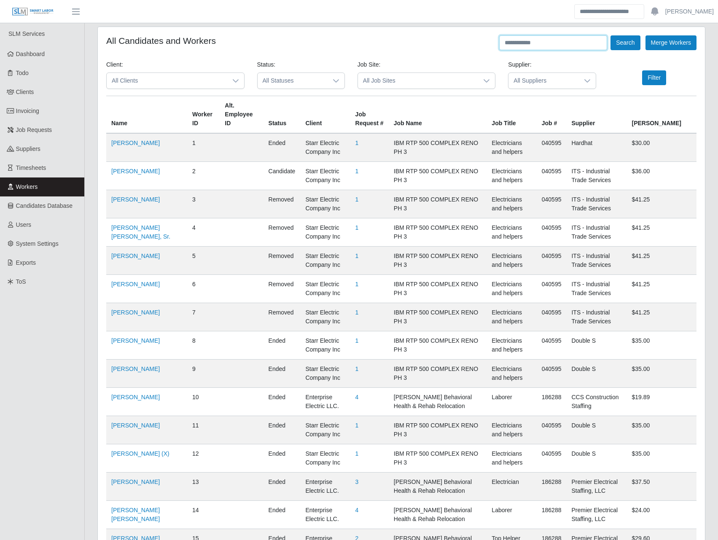
click at [578, 47] on input "text" at bounding box center [553, 42] width 108 height 15
click at [527, 42] on input "text" at bounding box center [553, 42] width 108 height 15
paste input "**********"
click at [633, 39] on button "Search" at bounding box center [626, 42] width 30 height 15
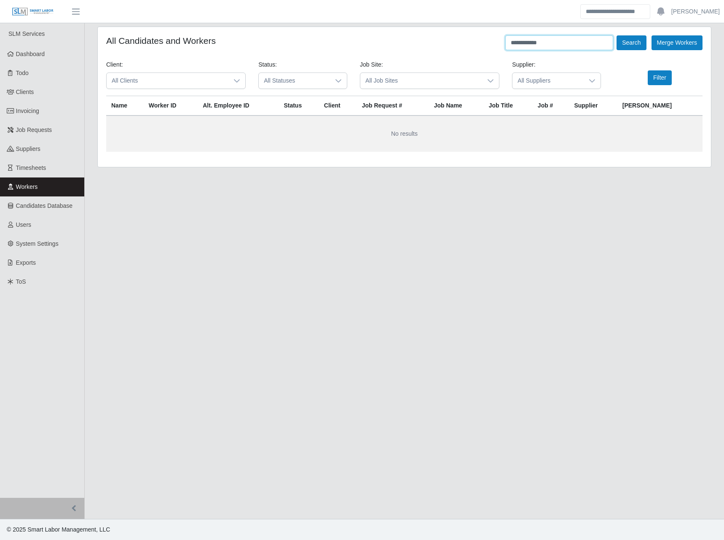
drag, startPoint x: 527, startPoint y: 42, endPoint x: 460, endPoint y: 46, distance: 67.2
click at [460, 46] on div "**********" at bounding box center [404, 42] width 597 height 15
type input "**********"
click at [617, 35] on button "Search" at bounding box center [632, 42] width 30 height 15
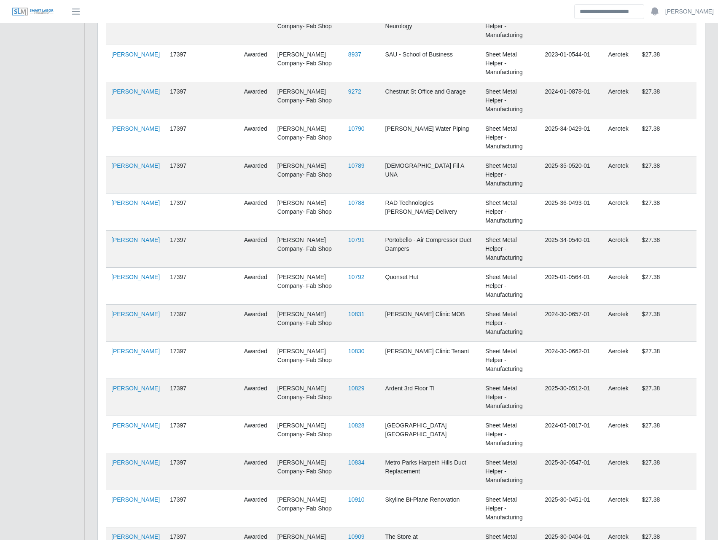
scroll to position [787, 0]
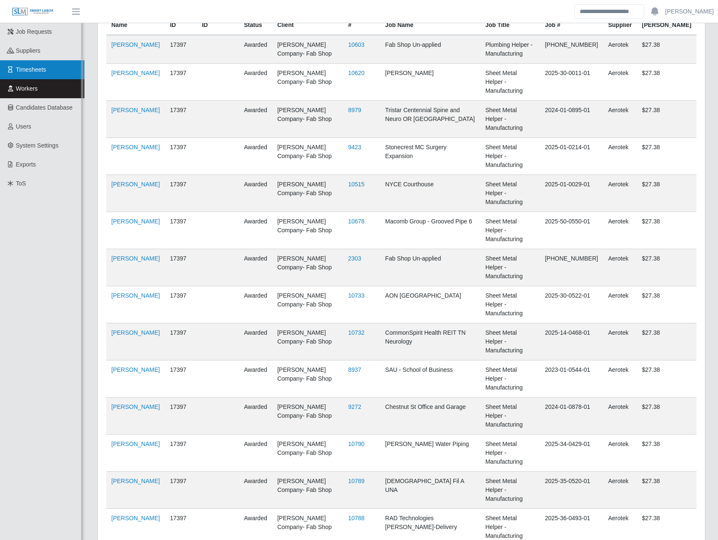
scroll to position [0, 0]
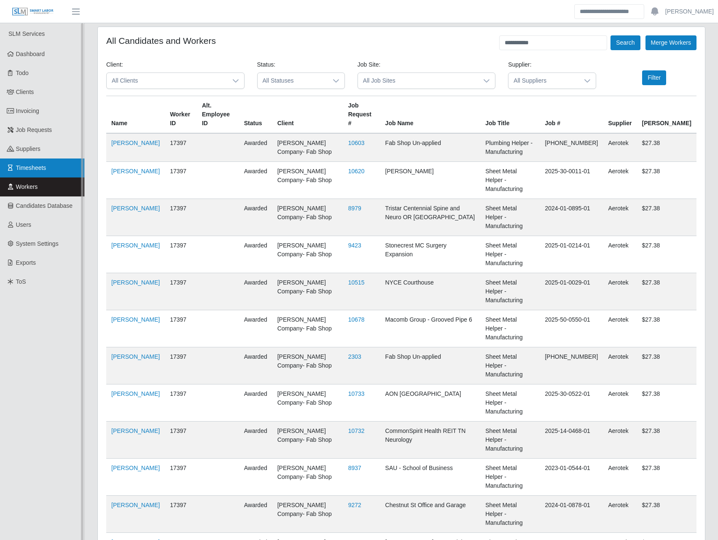
click at [42, 166] on span "Timesheets" at bounding box center [31, 167] width 30 height 7
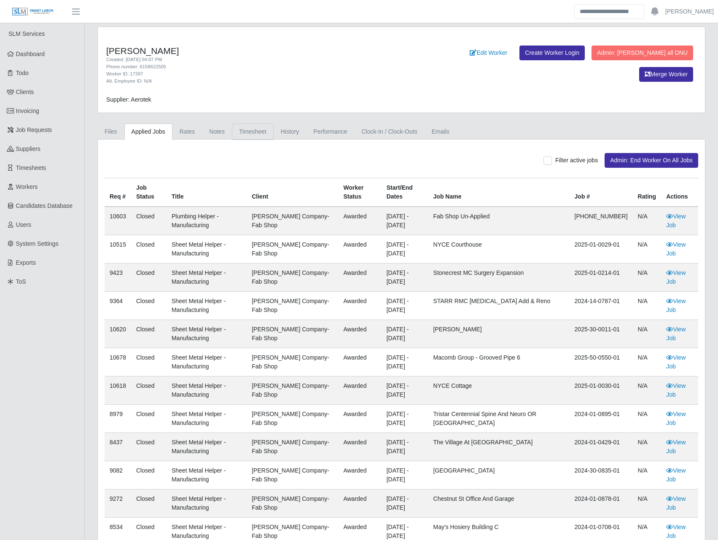
click at [245, 129] on link "Timesheet" at bounding box center [253, 132] width 42 height 16
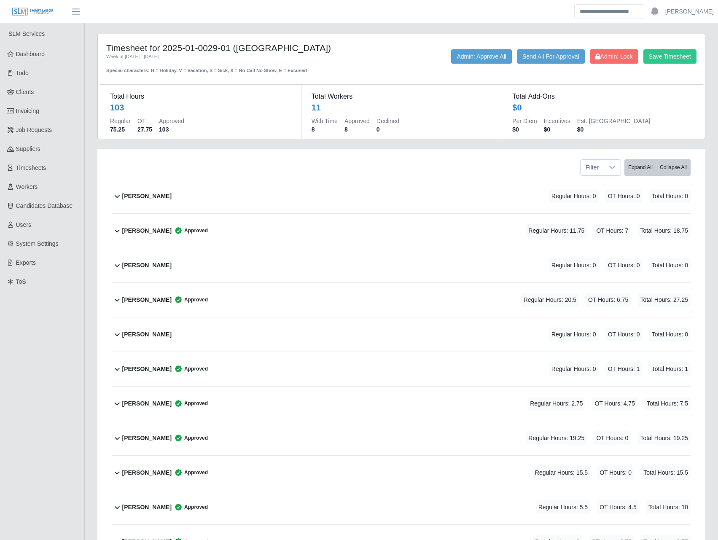
click at [143, 367] on b "[PERSON_NAME]" at bounding box center [146, 369] width 49 height 9
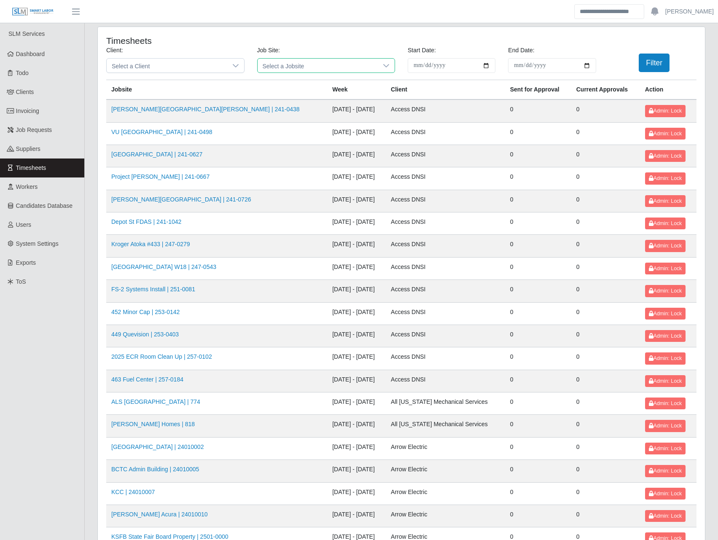
click at [319, 59] on span "Select a Jobsite" at bounding box center [318, 66] width 121 height 14
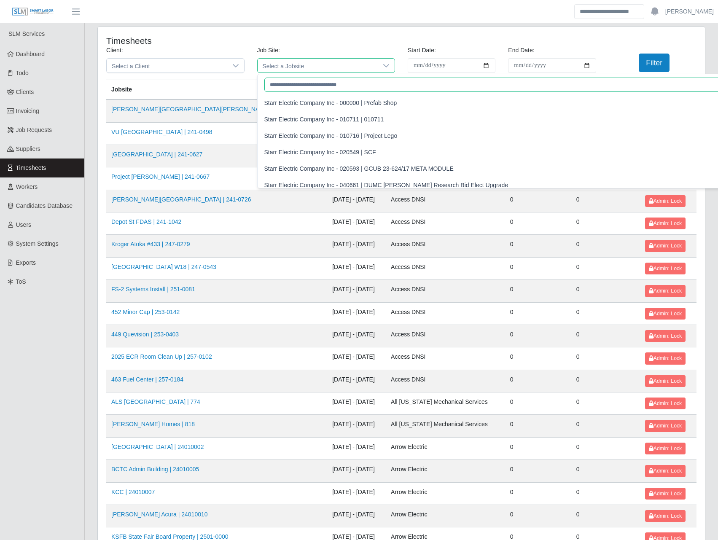
click at [302, 87] on input "text" at bounding box center [505, 85] width 483 height 14
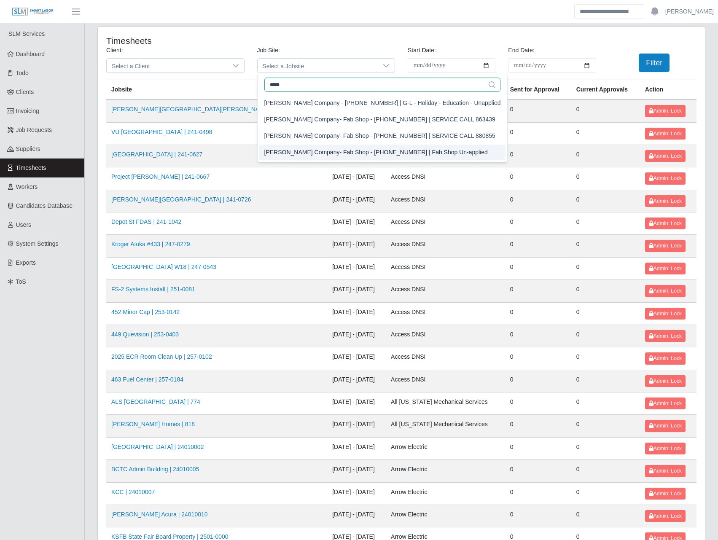
type input "*****"
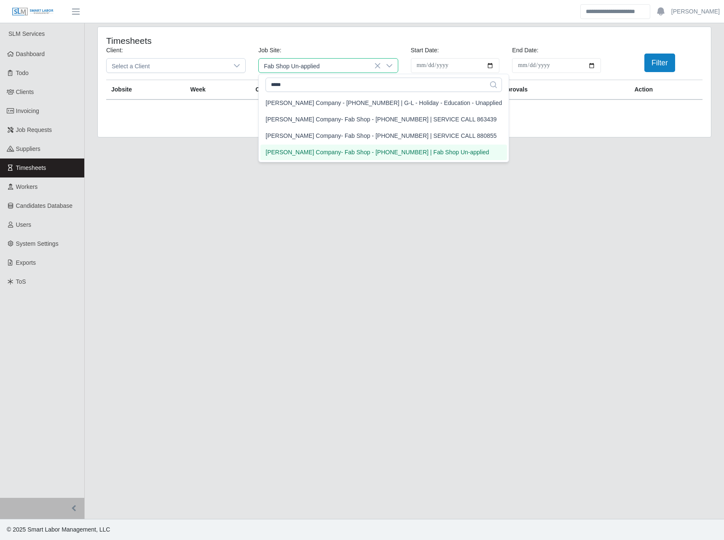
click at [393, 150] on div "[PERSON_NAME] Company- Fab Shop - [PHONE_NUMBER] | Fab Shop Un-applied" at bounding box center [377, 152] width 223 height 9
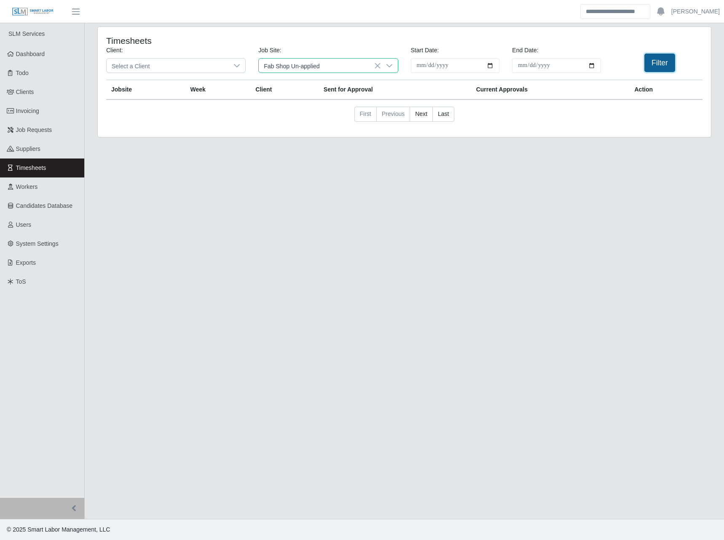
click at [662, 57] on button "Filter" at bounding box center [660, 63] width 31 height 19
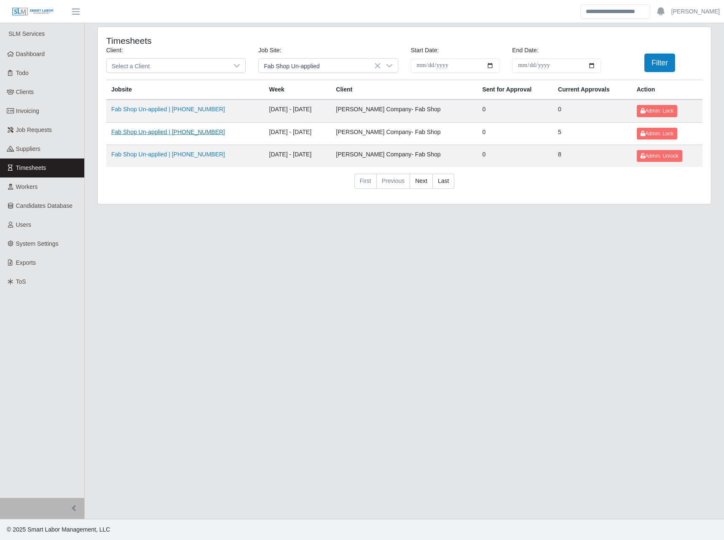
click at [207, 130] on link "Fab Shop Un-applied | [PHONE_NUMBER]" at bounding box center [168, 132] width 114 height 7
